Goal: Navigation & Orientation: Find specific page/section

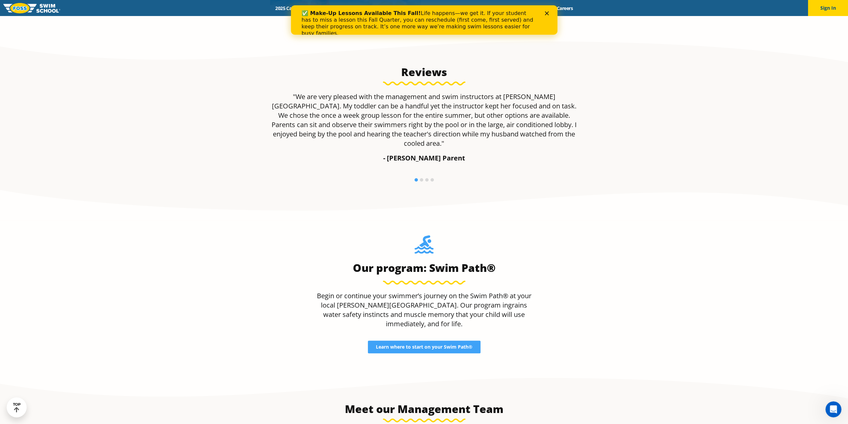
scroll to position [533, 0]
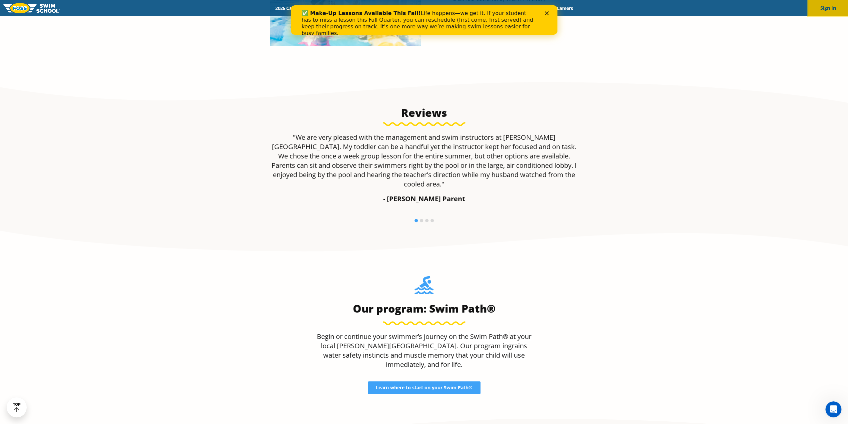
click at [829, 8] on button "Sign In" at bounding box center [828, 8] width 40 height 16
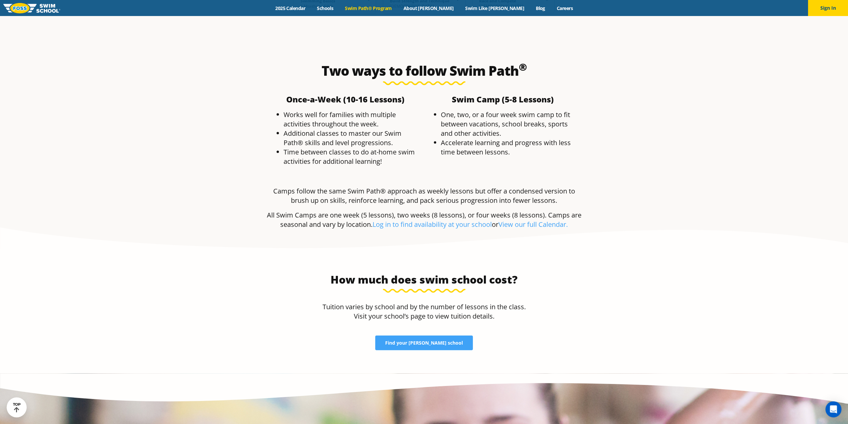
scroll to position [1333, 0]
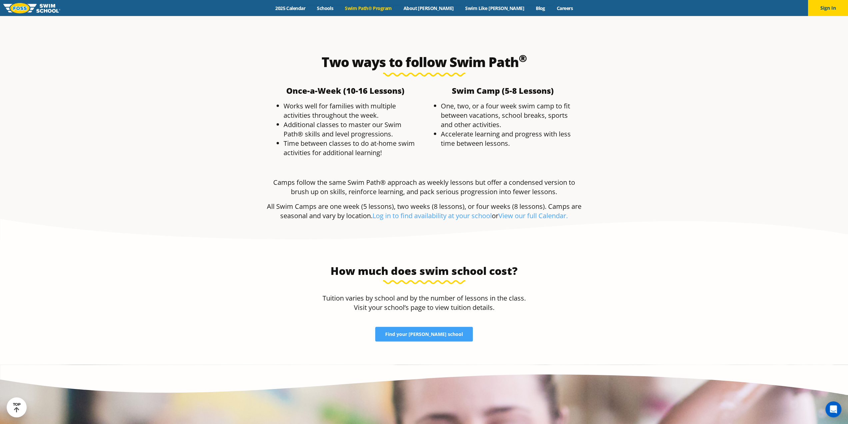
click at [843, 140] on section "Two ways to follow Swim Path ® Once-a-Week (10-16 Lessons) ​ Works well for fam…" at bounding box center [424, 140] width 848 height 218
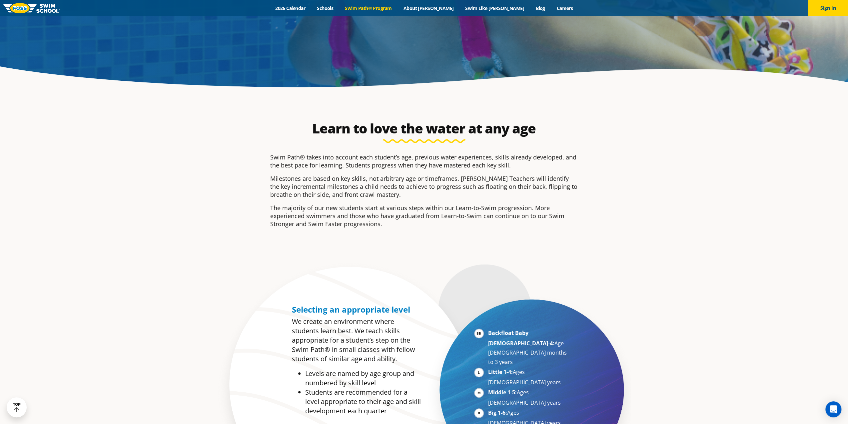
scroll to position [0, 0]
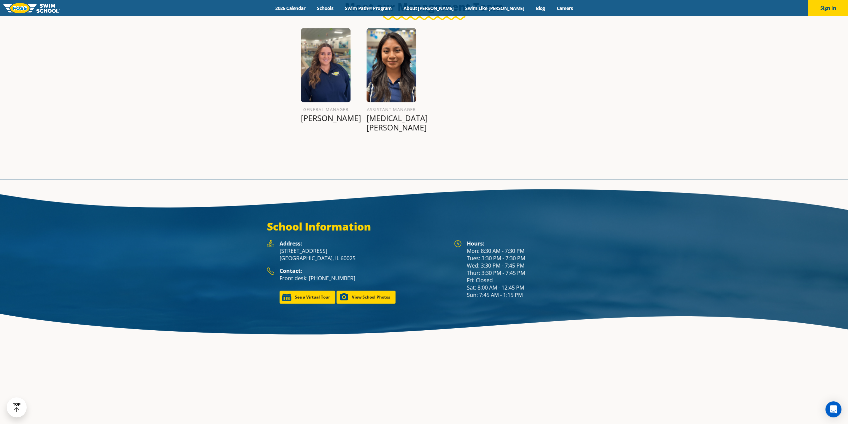
scroll to position [948, 0]
